Goal: Task Accomplishment & Management: Use online tool/utility

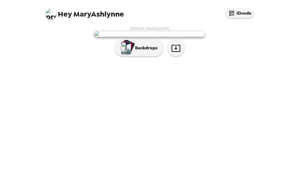
click at [149, 51] on p "Backdrops" at bounding box center [144, 48] width 25 height 7
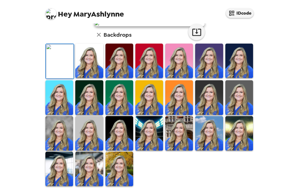
scroll to position [126, 0]
click at [122, 185] on img at bounding box center [119, 169] width 28 height 35
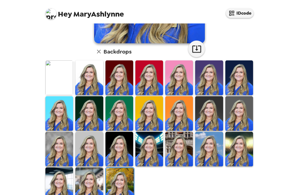
click at [96, 177] on img at bounding box center [89, 185] width 28 height 35
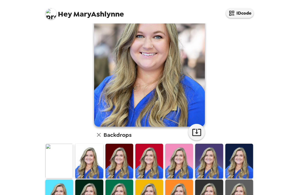
scroll to position [44, 0]
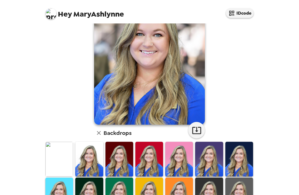
click at [67, 142] on img at bounding box center [59, 159] width 28 height 35
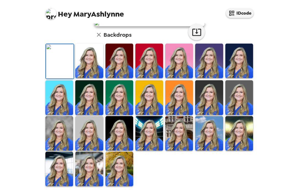
scroll to position [126, 0]
click at [90, 175] on img at bounding box center [89, 169] width 28 height 35
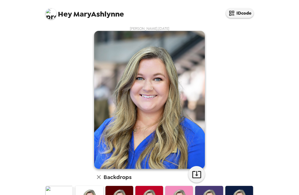
scroll to position [0, 0]
